Goal: Information Seeking & Learning: Learn about a topic

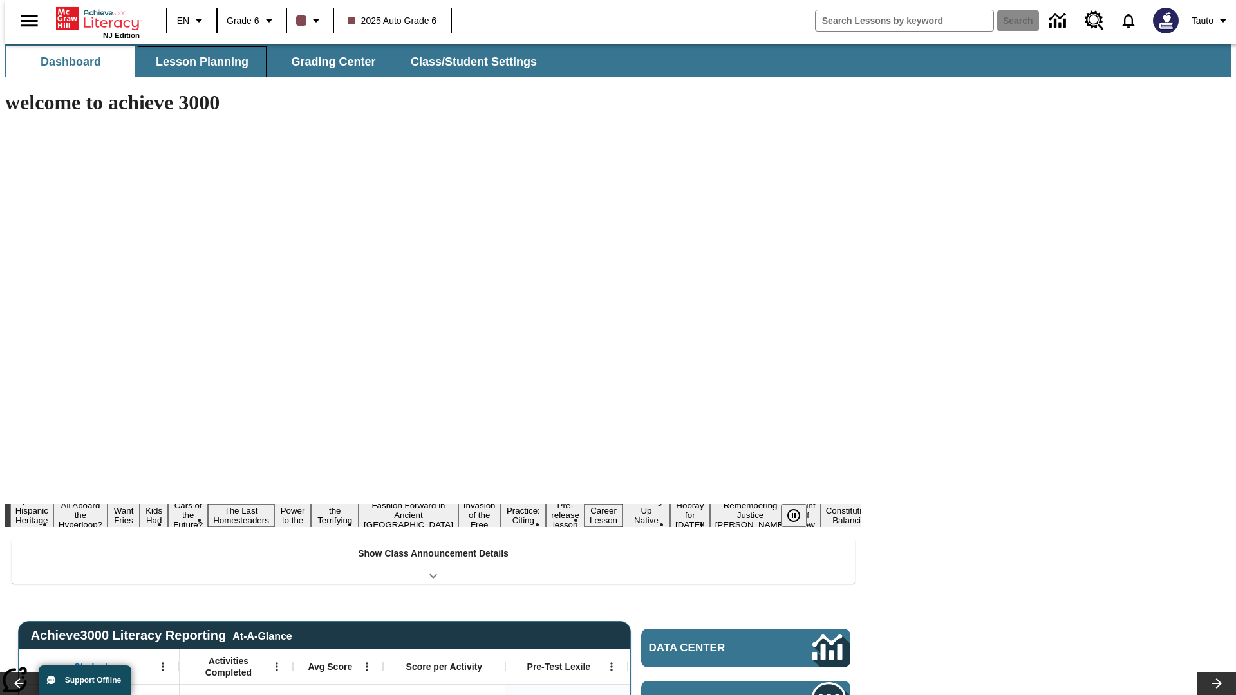
click at [197, 62] on button "Lesson Planning" at bounding box center [202, 61] width 129 height 31
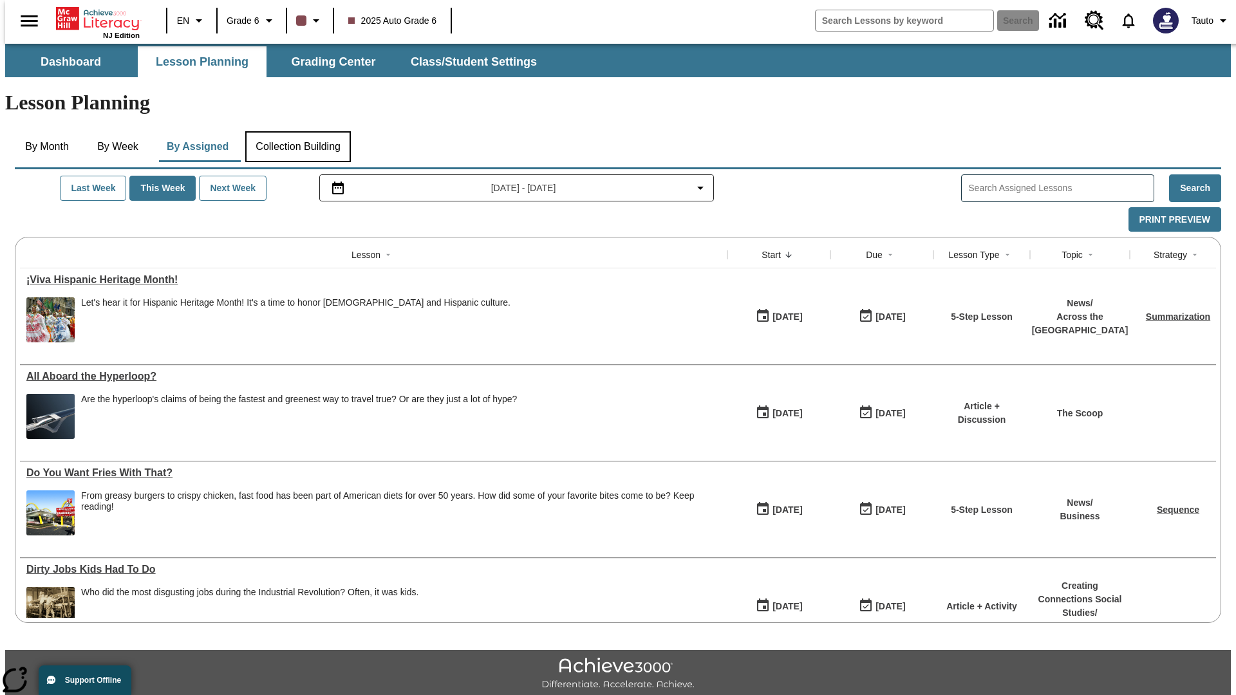
click at [298, 131] on button "Collection Building" at bounding box center [298, 146] width 106 height 31
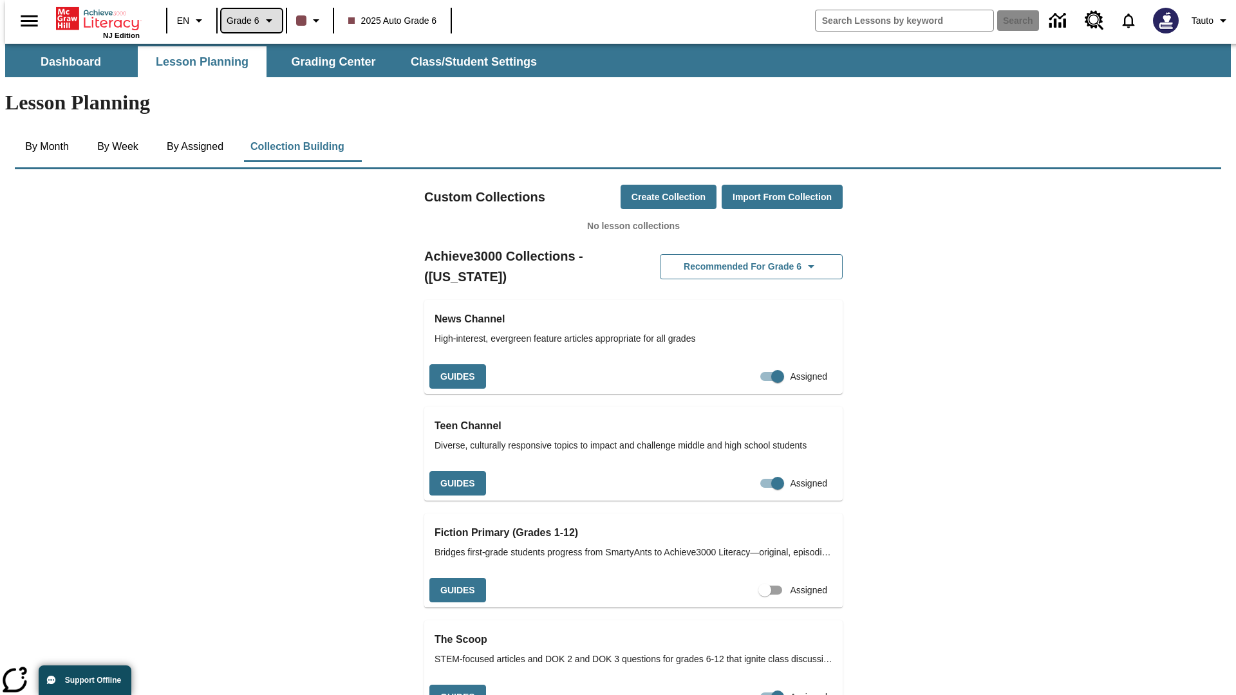
click at [247, 21] on span "Grade 6" at bounding box center [243, 21] width 33 height 14
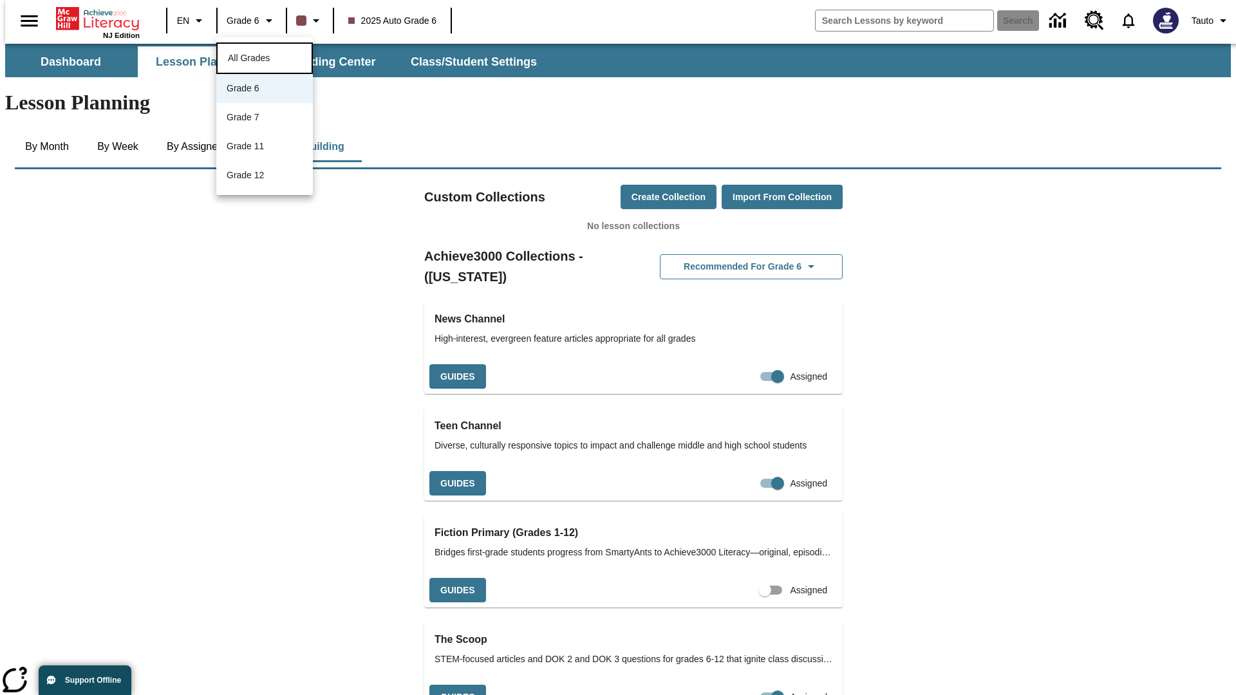
click at [265, 57] on span "All Grades" at bounding box center [249, 58] width 42 height 10
